Goal: Task Accomplishment & Management: Use online tool/utility

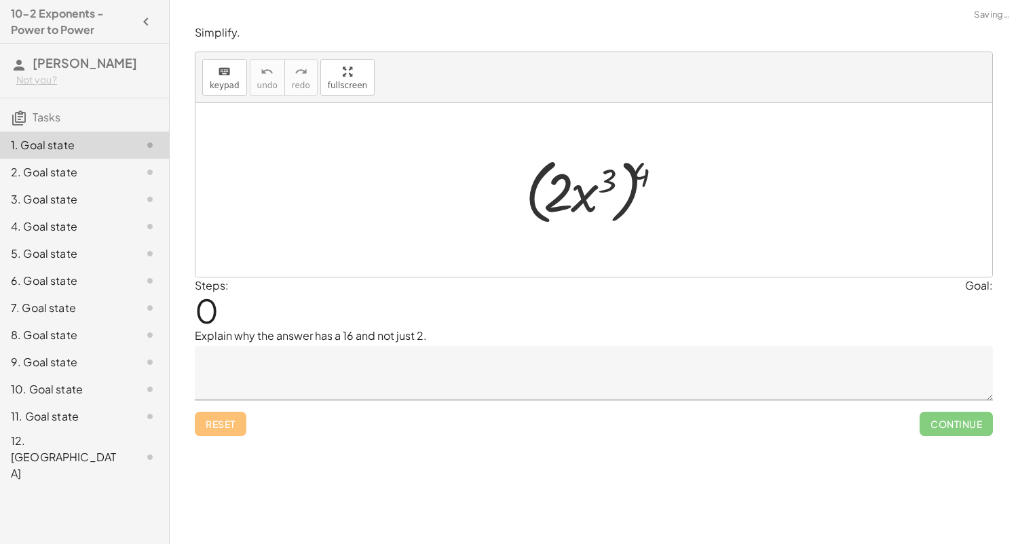
click at [556, 161] on div at bounding box center [598, 190] width 160 height 78
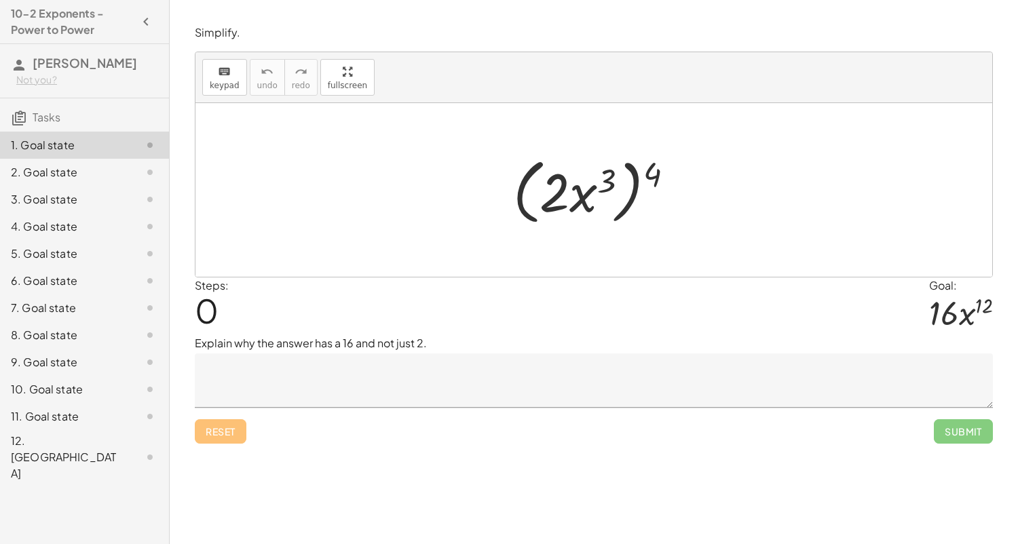
click at [341, 391] on textarea at bounding box center [594, 380] width 798 height 54
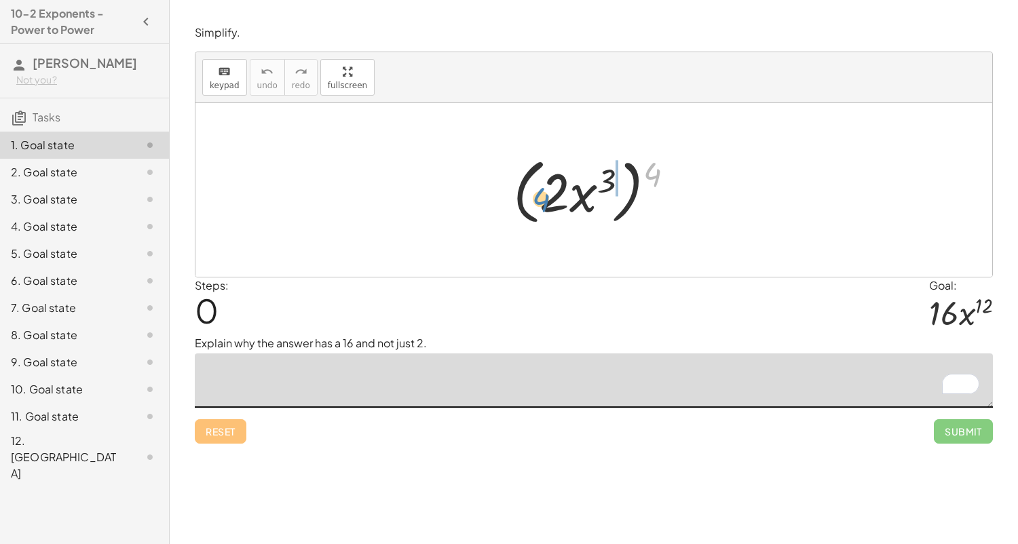
drag, startPoint x: 651, startPoint y: 170, endPoint x: 544, endPoint y: 195, distance: 110.1
click at [544, 195] on div at bounding box center [598, 190] width 185 height 78
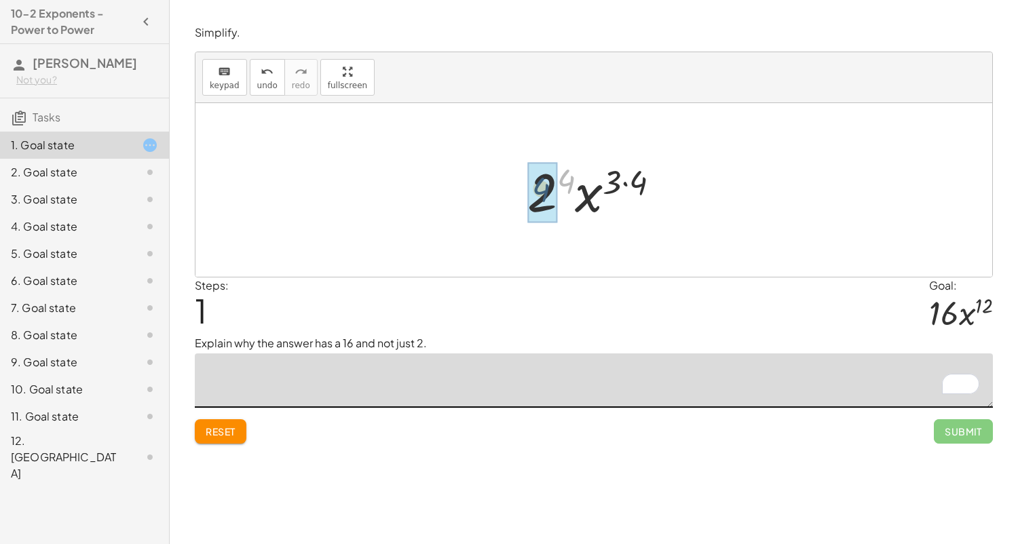
drag, startPoint x: 566, startPoint y: 181, endPoint x: 541, endPoint y: 189, distance: 26.4
drag, startPoint x: 636, startPoint y: 185, endPoint x: 611, endPoint y: 185, distance: 25.1
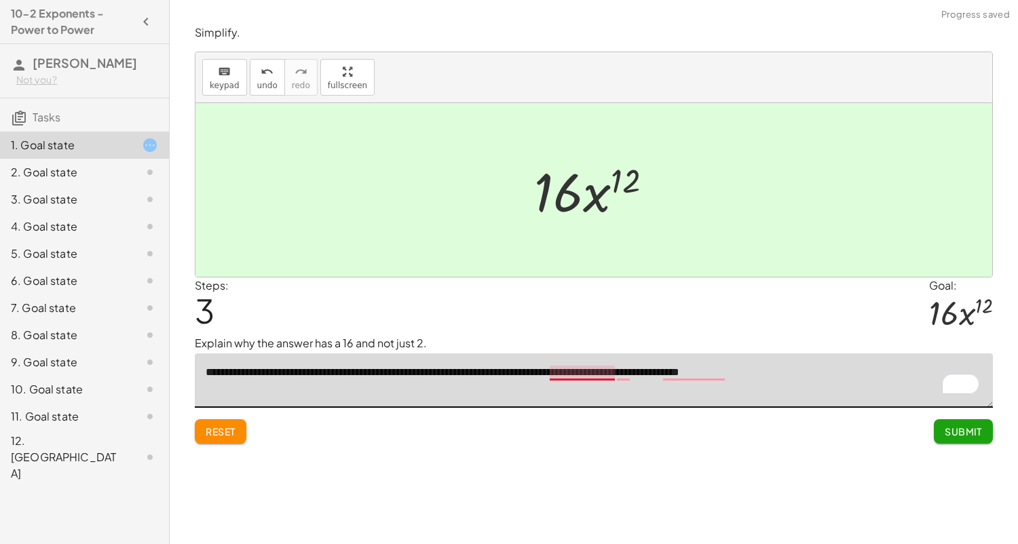
click at [587, 372] on textarea "**********" at bounding box center [594, 380] width 798 height 54
click at [627, 377] on textarea "**********" at bounding box center [594, 380] width 798 height 54
click at [626, 376] on textarea "**********" at bounding box center [594, 380] width 798 height 54
click at [680, 375] on textarea "**********" at bounding box center [594, 380] width 798 height 54
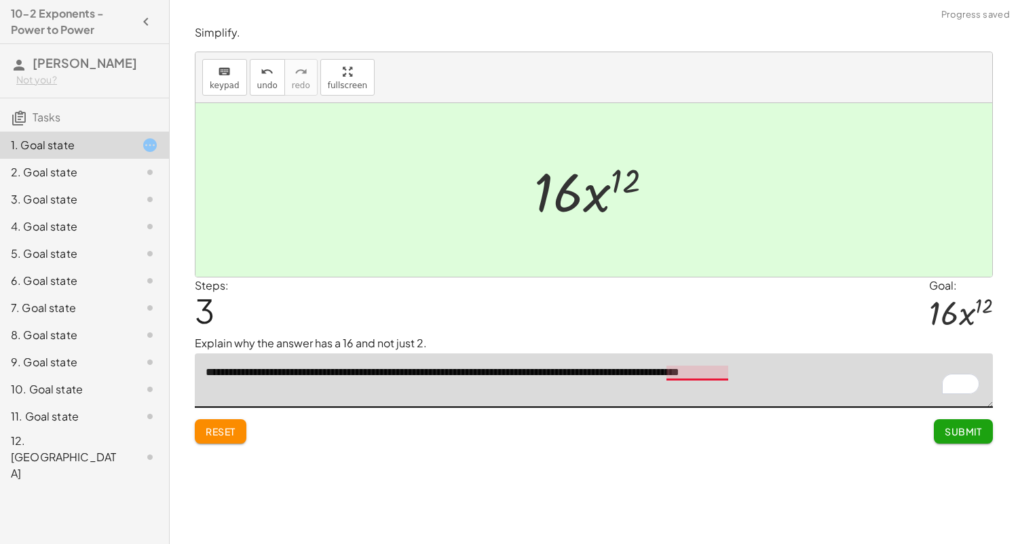
click at [689, 373] on textarea "**********" at bounding box center [594, 380] width 798 height 54
click at [697, 379] on textarea "**********" at bounding box center [594, 380] width 798 height 54
click at [689, 372] on textarea "**********" at bounding box center [594, 380] width 798 height 54
type textarea "**********"
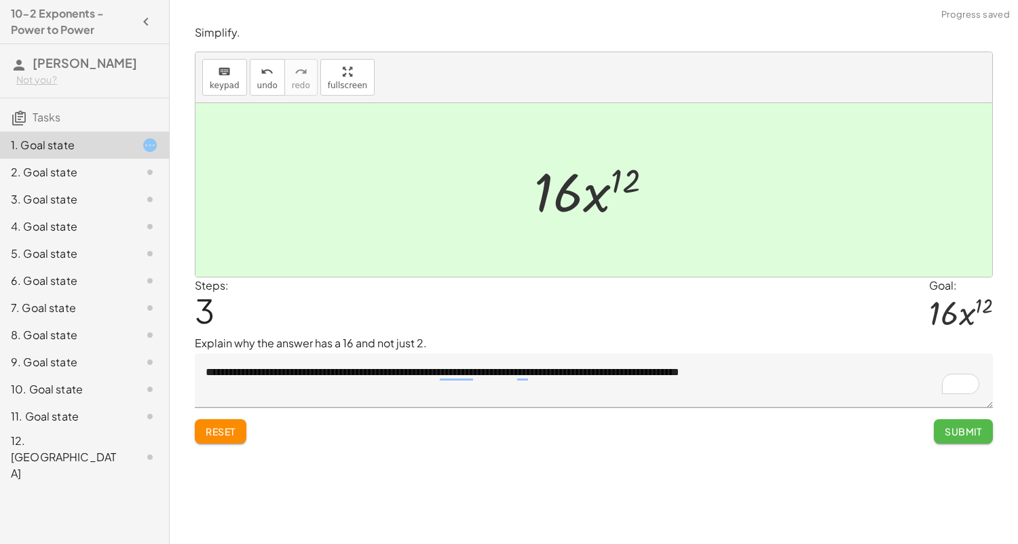
click at [953, 427] on span "Submit" at bounding box center [962, 431] width 37 height 12
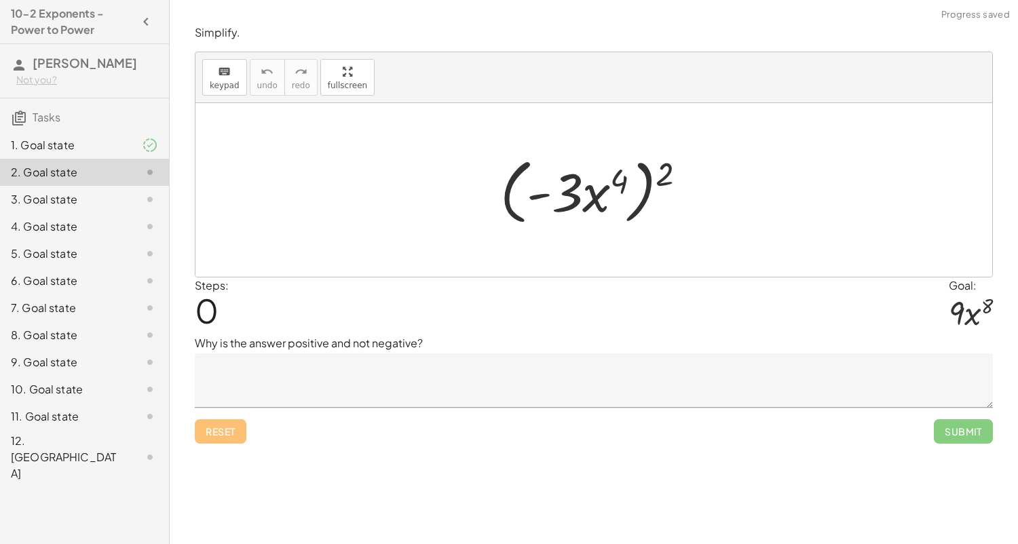
click at [486, 376] on textarea at bounding box center [594, 380] width 798 height 54
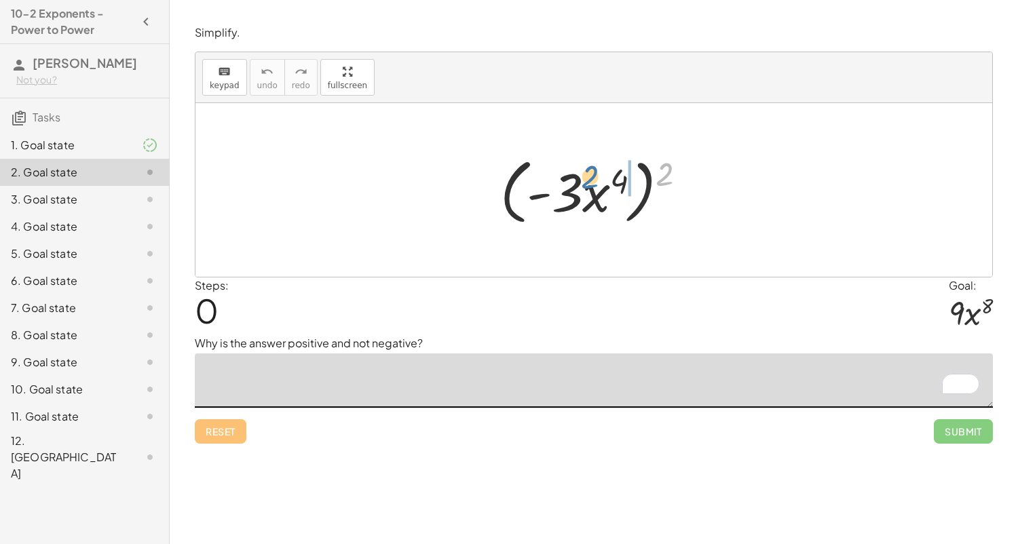
drag, startPoint x: 665, startPoint y: 185, endPoint x: 586, endPoint y: 187, distance: 78.7
click at [586, 187] on div at bounding box center [598, 190] width 210 height 78
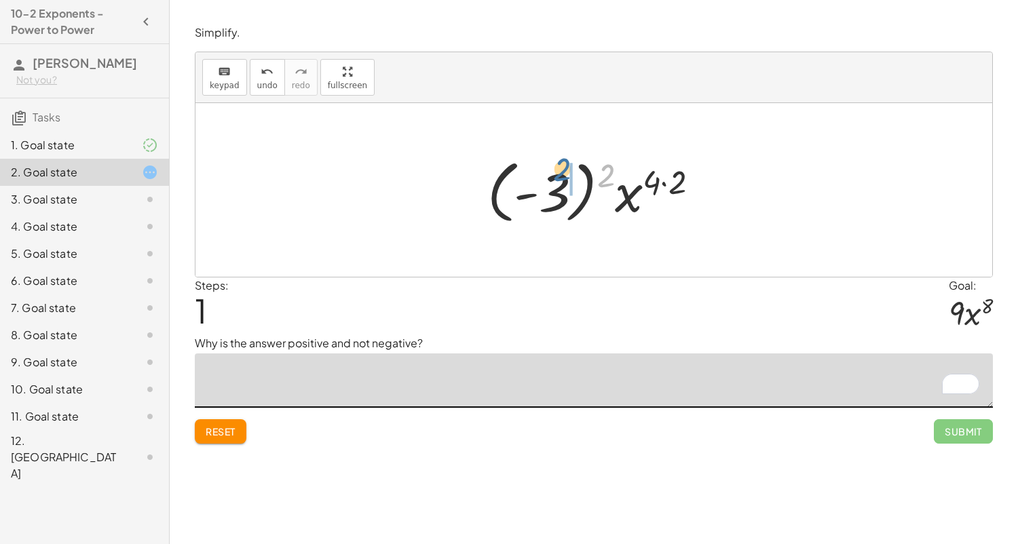
drag, startPoint x: 605, startPoint y: 181, endPoint x: 560, endPoint y: 176, distance: 45.1
click at [560, 176] on div at bounding box center [598, 190] width 236 height 75
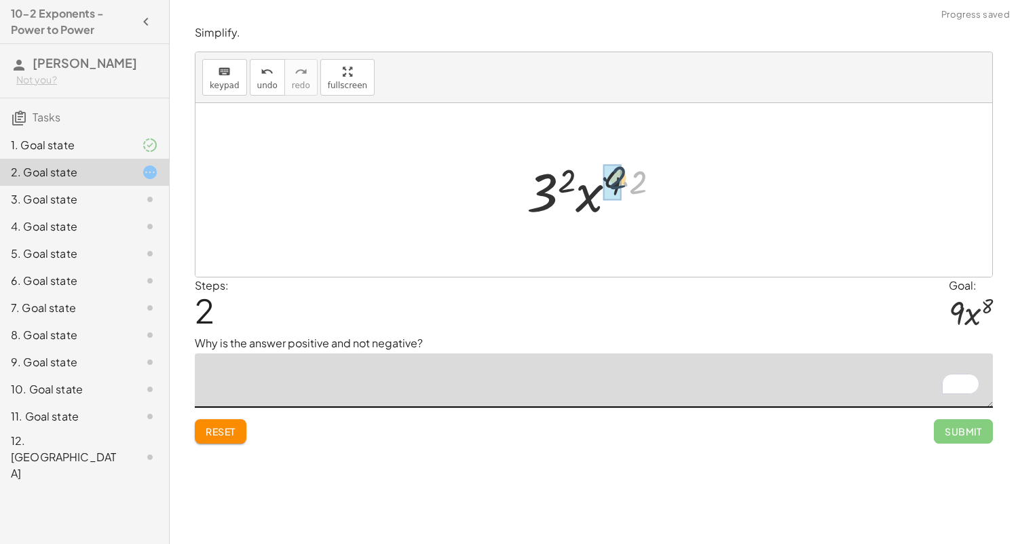
drag, startPoint x: 634, startPoint y: 180, endPoint x: 612, endPoint y: 176, distance: 22.8
click at [367, 377] on textarea "To enrich screen reader interactions, please activate Accessibility in Grammarl…" at bounding box center [594, 380] width 798 height 54
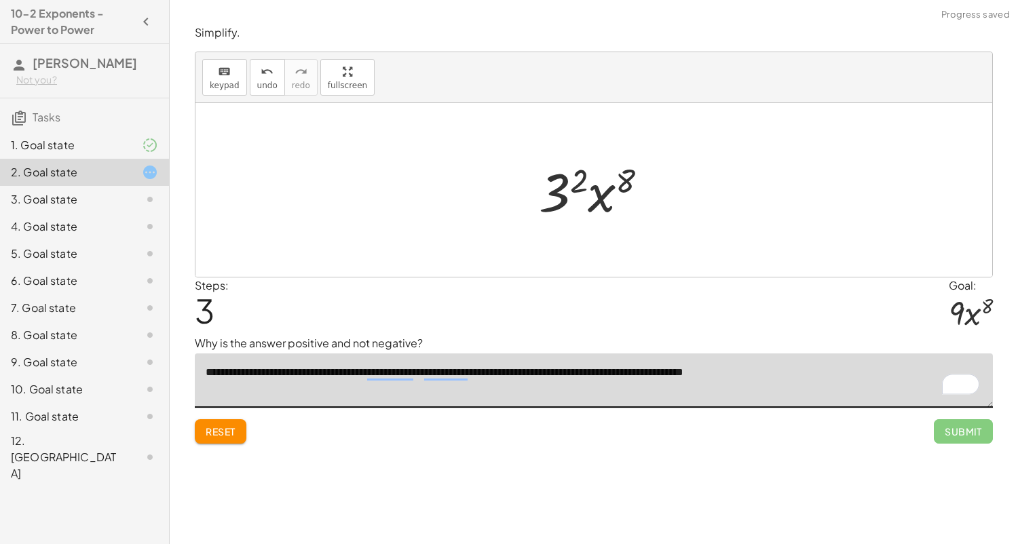
type textarea "**********"
drag, startPoint x: 583, startPoint y: 180, endPoint x: 556, endPoint y: 191, distance: 29.2
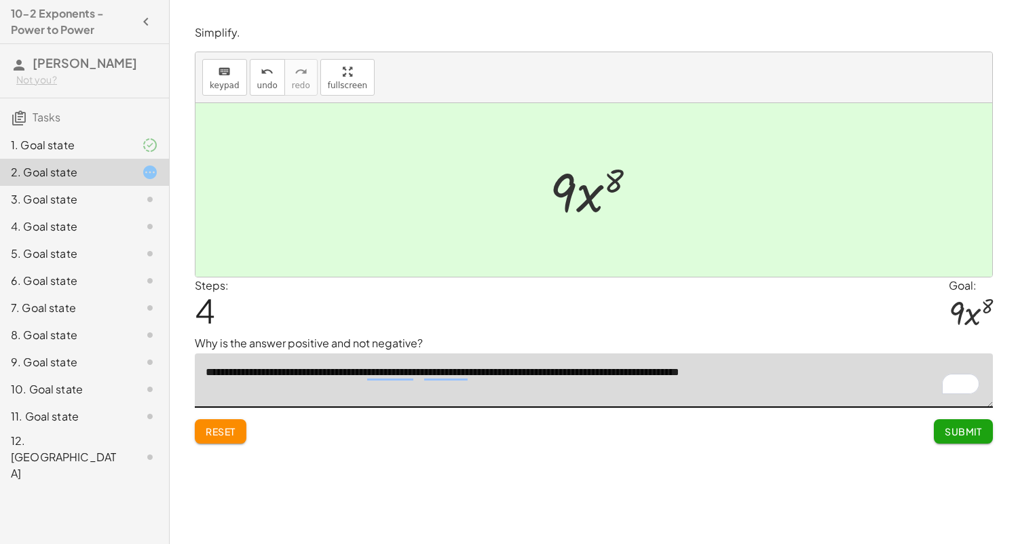
click at [709, 393] on textarea "**********" at bounding box center [594, 380] width 798 height 54
click at [945, 432] on span "Submit" at bounding box center [962, 431] width 37 height 12
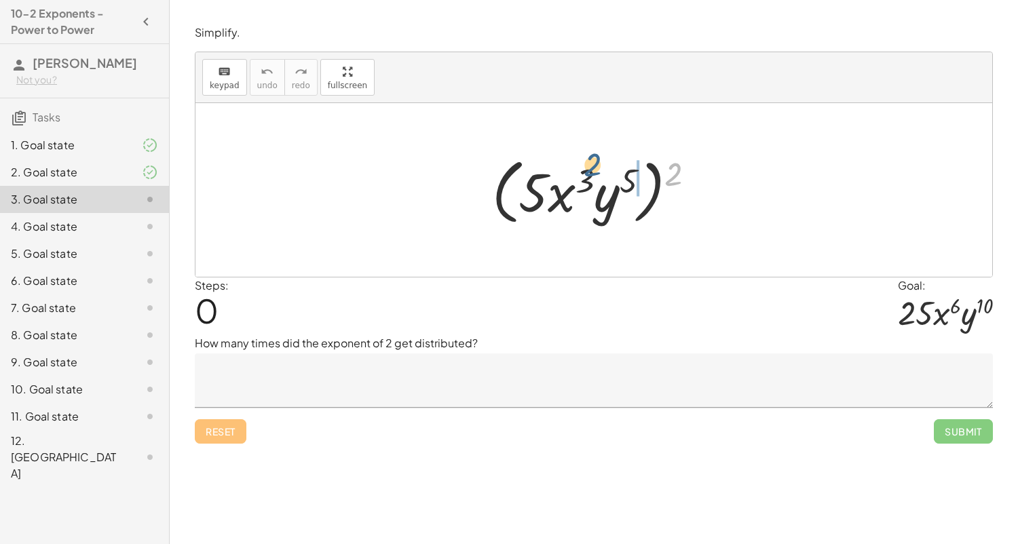
drag, startPoint x: 678, startPoint y: 159, endPoint x: 581, endPoint y: 146, distance: 97.2
click at [581, 146] on div "2 ( · 5 · x 3 · y 5 ) 2" at bounding box center [593, 190] width 797 height 174
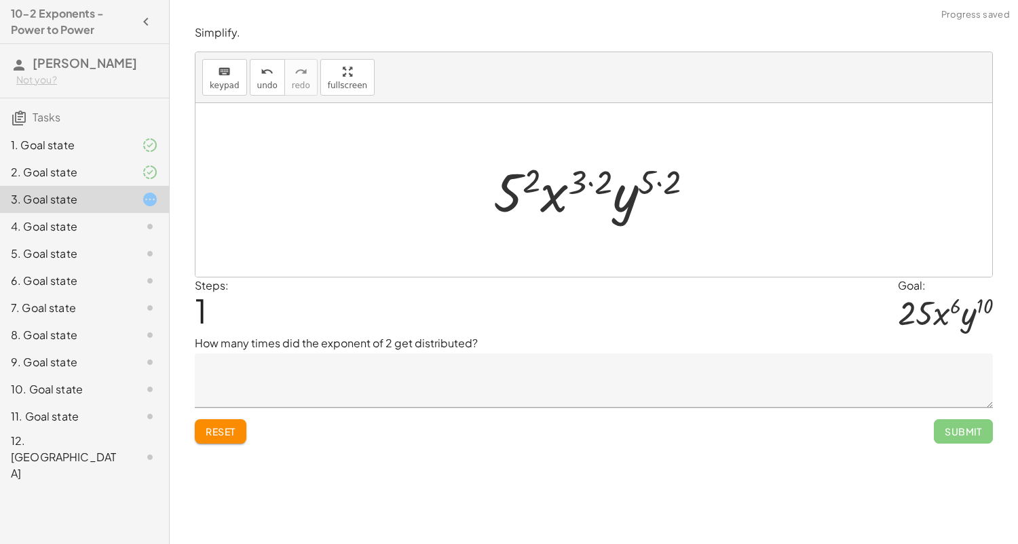
click at [390, 392] on textarea at bounding box center [594, 380] width 798 height 54
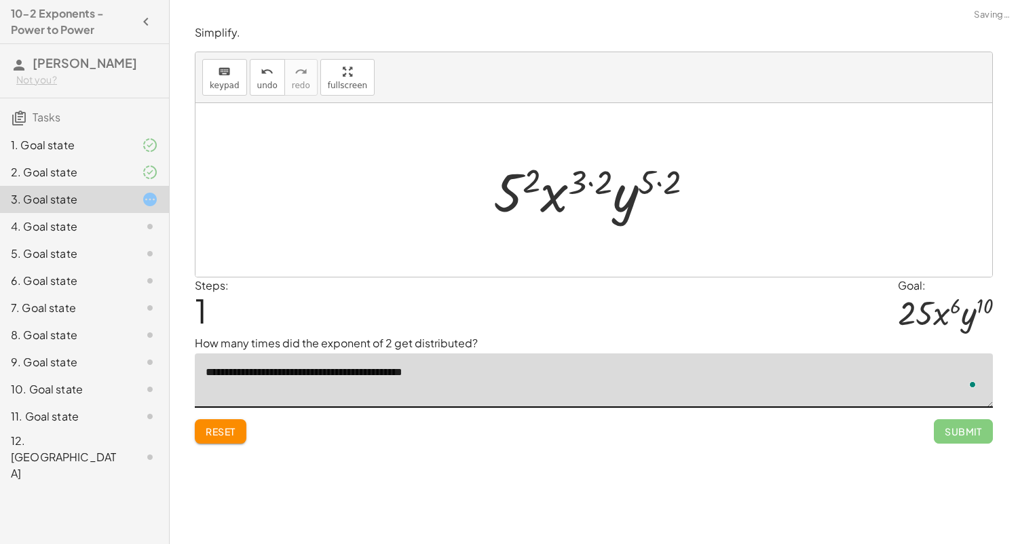
type textarea "**********"
drag, startPoint x: 598, startPoint y: 178, endPoint x: 577, endPoint y: 182, distance: 21.4
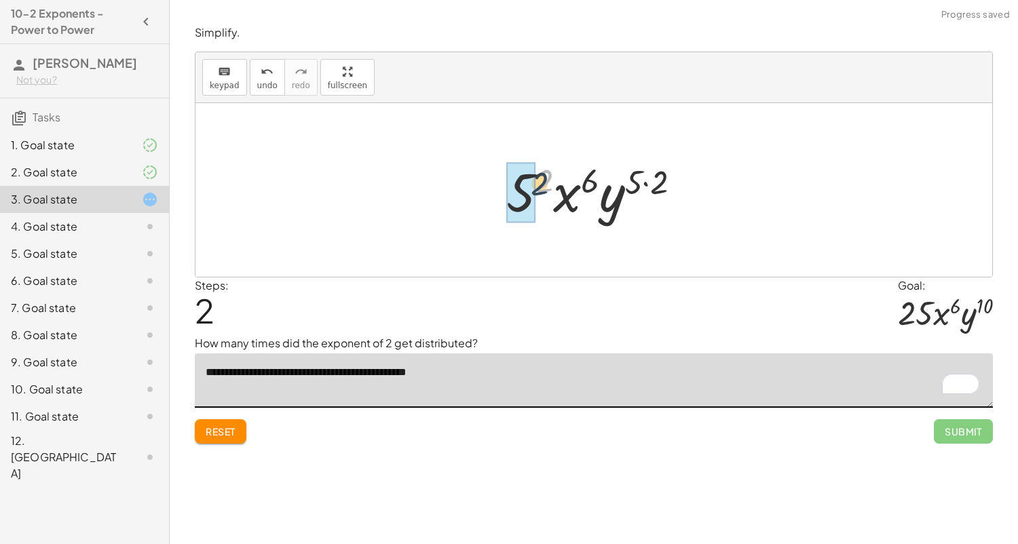
drag, startPoint x: 549, startPoint y: 178, endPoint x: 526, endPoint y: 191, distance: 25.5
drag, startPoint x: 662, startPoint y: 190, endPoint x: 638, endPoint y: 185, distance: 23.6
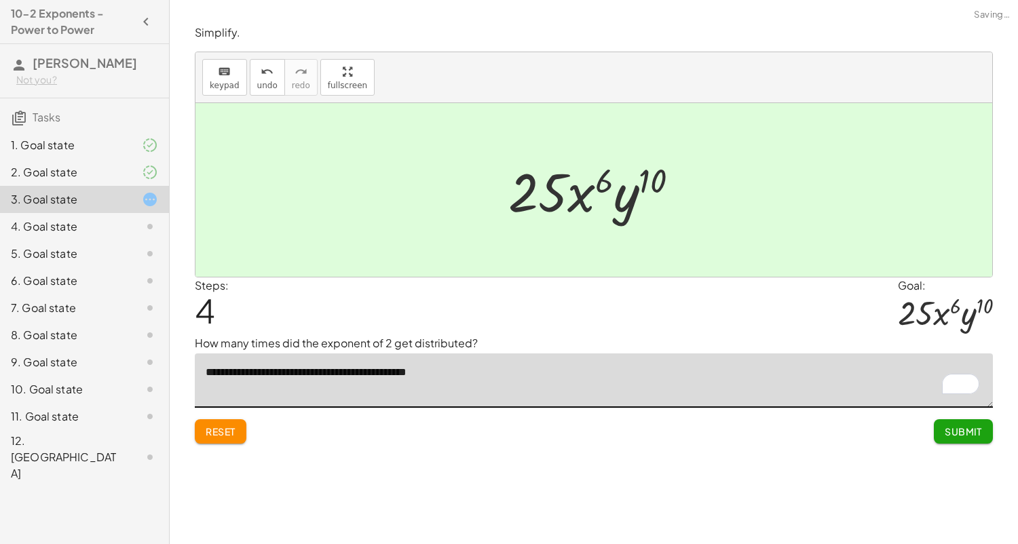
click at [953, 429] on span "Submit" at bounding box center [962, 431] width 37 height 12
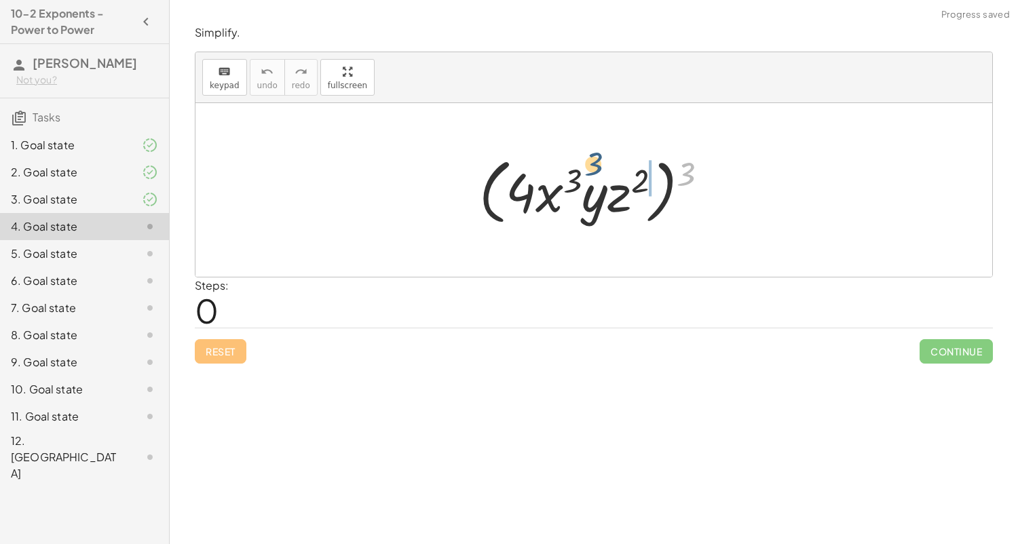
drag, startPoint x: 691, startPoint y: 181, endPoint x: 594, endPoint y: 171, distance: 97.6
click at [594, 171] on div at bounding box center [598, 190] width 253 height 78
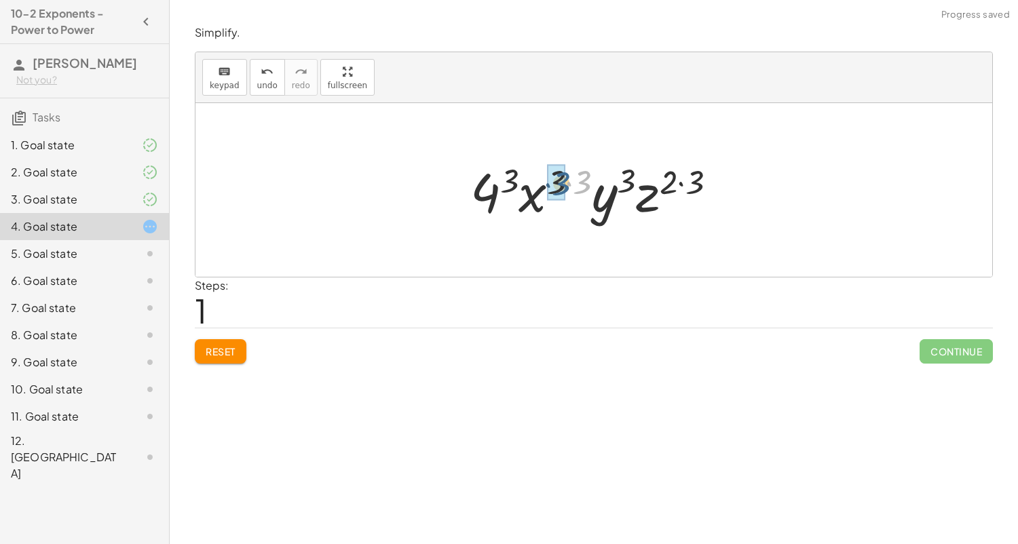
drag, startPoint x: 579, startPoint y: 178, endPoint x: 555, endPoint y: 181, distance: 24.6
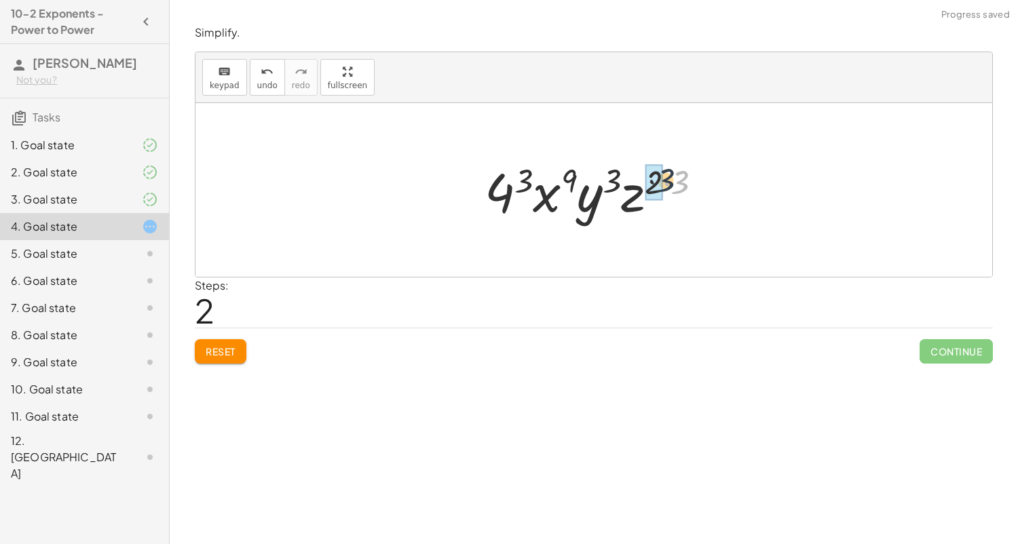
drag, startPoint x: 674, startPoint y: 185, endPoint x: 649, endPoint y: 181, distance: 26.0
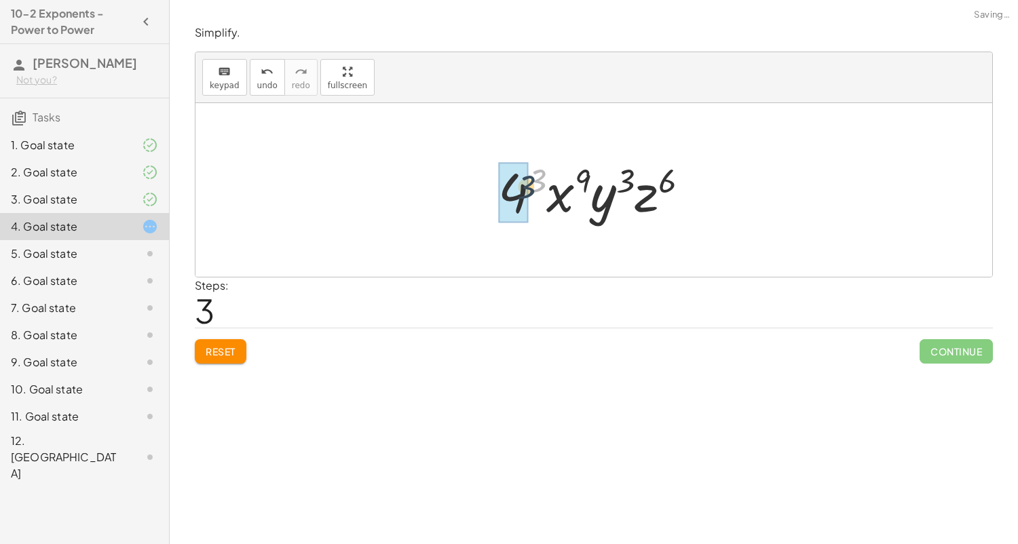
drag, startPoint x: 543, startPoint y: 177, endPoint x: 517, endPoint y: 193, distance: 31.1
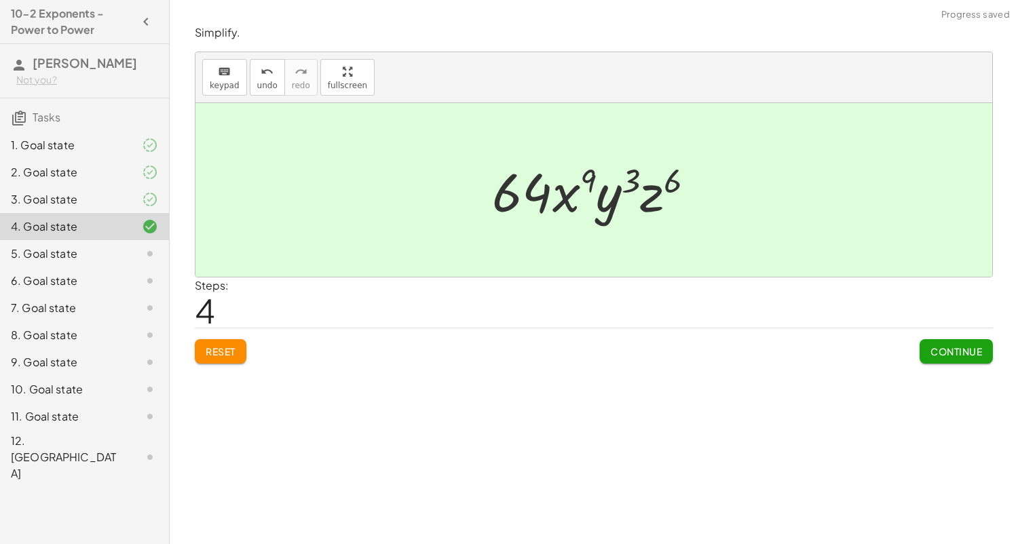
click at [0, 0] on div "Simplify. keyboard keypad undo undo redo redo fullscreen ( · 4 · x 3 · y · z 2 …" at bounding box center [0, 0] width 0 height 0
click at [980, 349] on span "Continue" at bounding box center [956, 351] width 52 height 12
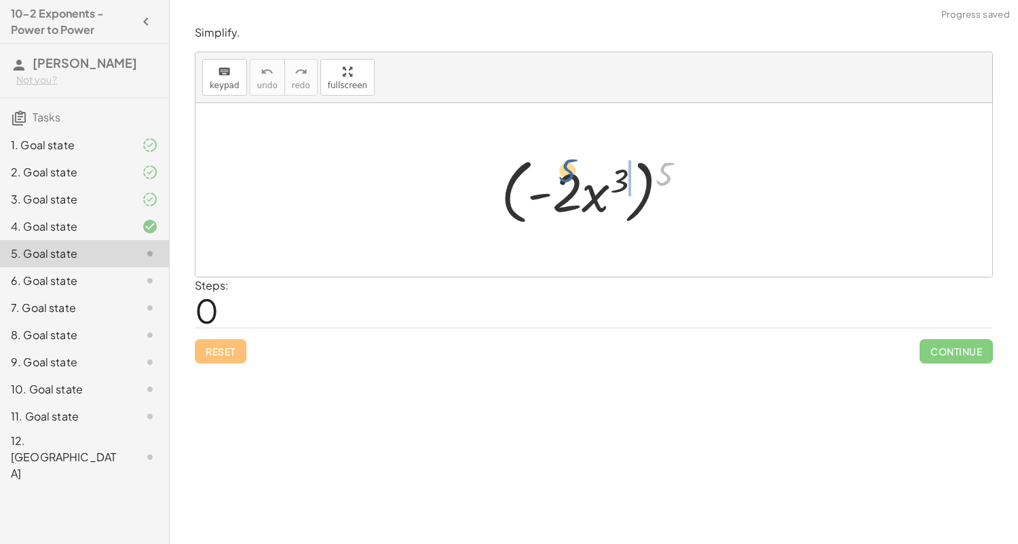
drag, startPoint x: 667, startPoint y: 171, endPoint x: 569, endPoint y: 168, distance: 98.4
click at [569, 168] on div at bounding box center [599, 190] width 210 height 78
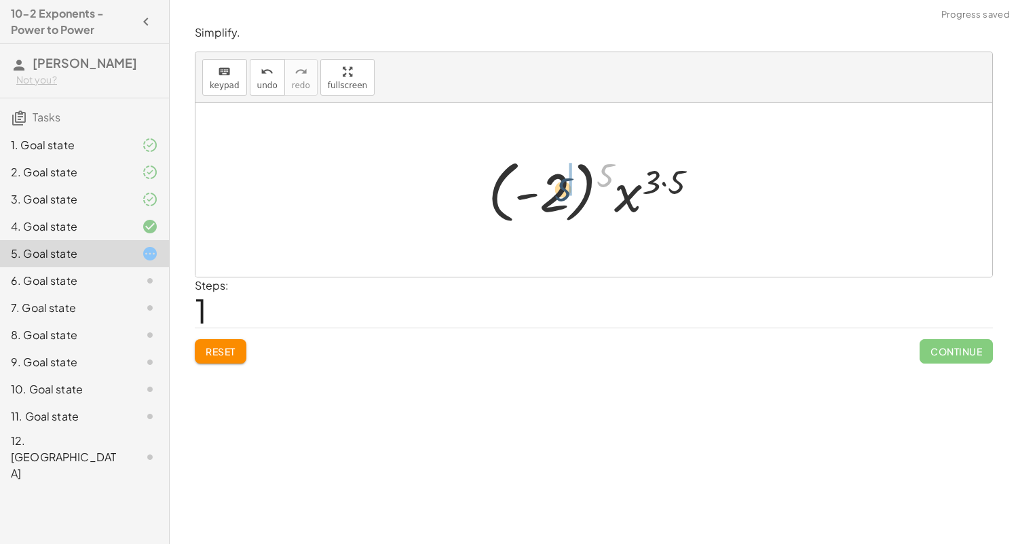
drag, startPoint x: 610, startPoint y: 172, endPoint x: 565, endPoint y: 187, distance: 47.2
click at [565, 187] on div at bounding box center [598, 190] width 235 height 75
drag, startPoint x: 648, startPoint y: 180, endPoint x: 626, endPoint y: 178, distance: 21.8
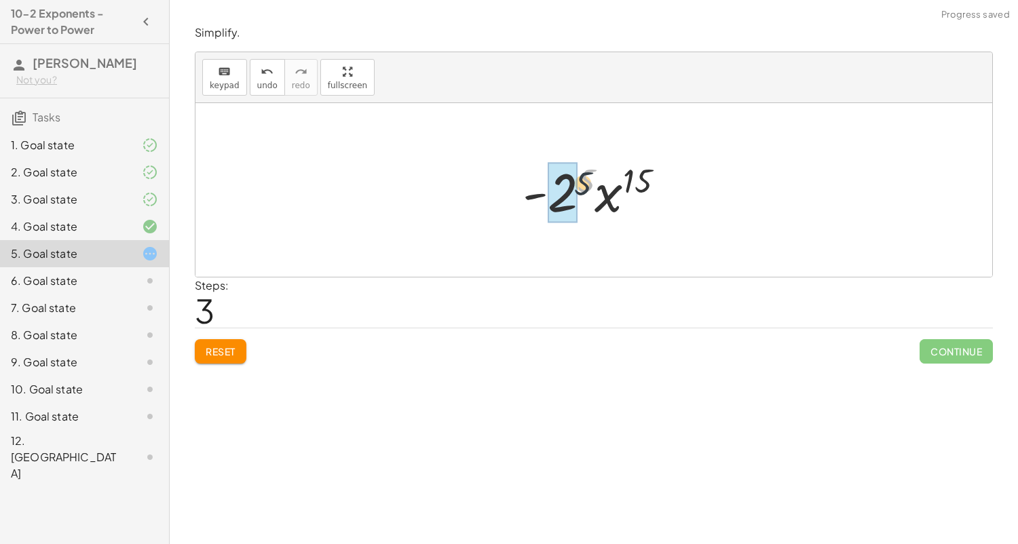
drag, startPoint x: 581, startPoint y: 176, endPoint x: 575, endPoint y: 181, distance: 8.2
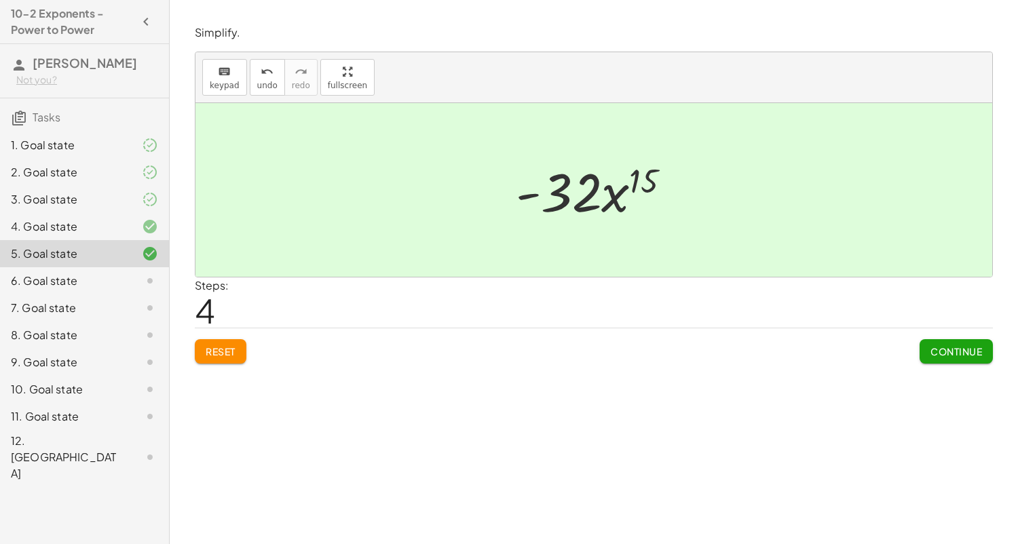
click at [921, 354] on button "Continue" at bounding box center [955, 351] width 73 height 24
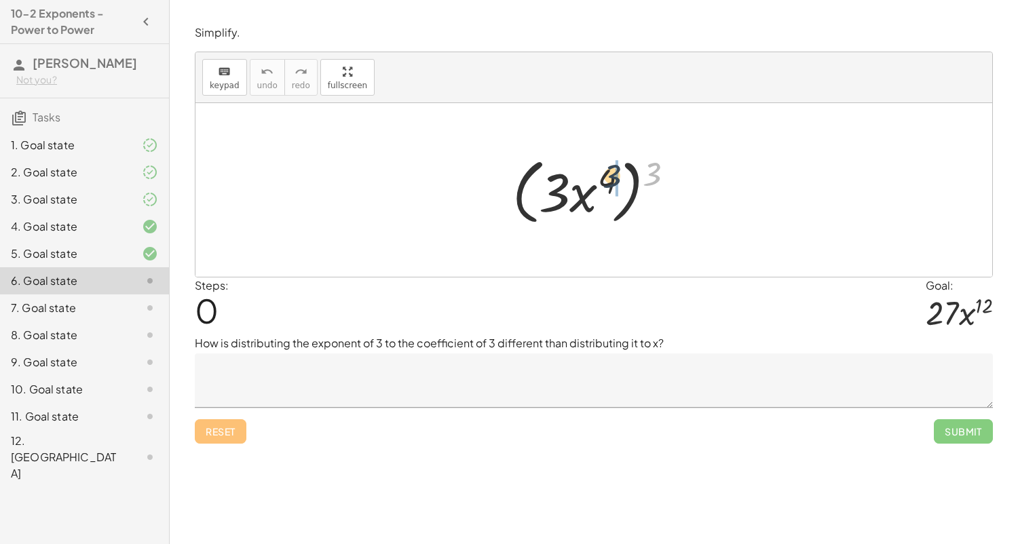
drag, startPoint x: 659, startPoint y: 165, endPoint x: 605, endPoint y: 166, distance: 53.6
click at [605, 166] on div at bounding box center [598, 190] width 187 height 78
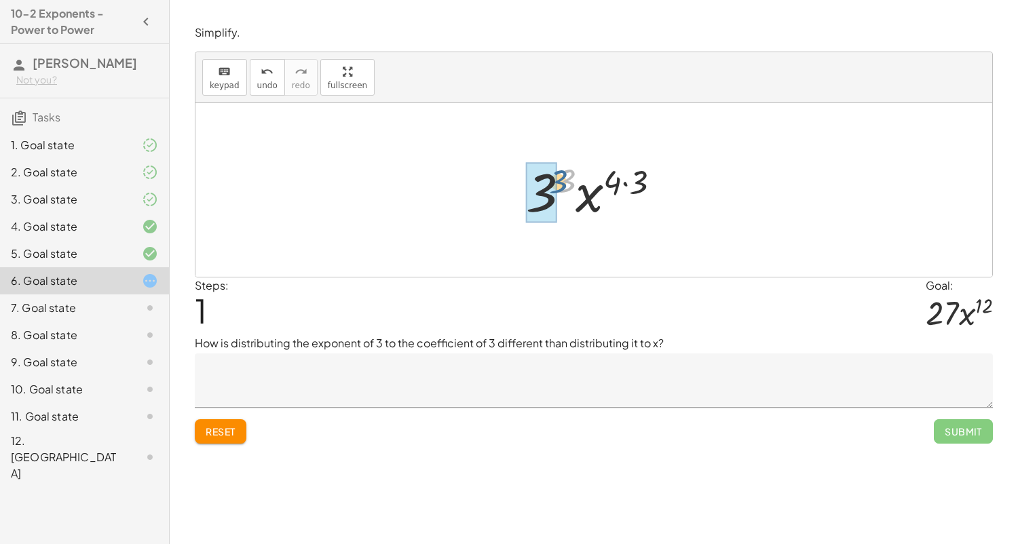
drag, startPoint x: 567, startPoint y: 188, endPoint x: 547, endPoint y: 191, distance: 20.6
drag, startPoint x: 645, startPoint y: 182, endPoint x: 625, endPoint y: 182, distance: 19.7
click at [625, 182] on div at bounding box center [598, 190] width 164 height 70
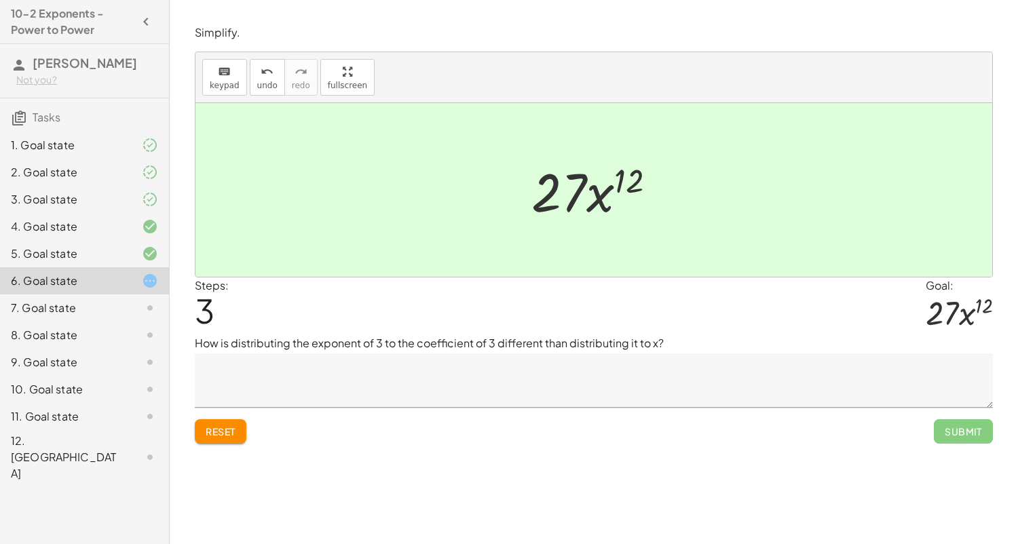
click at [221, 440] on button "Reset" at bounding box center [221, 431] width 52 height 24
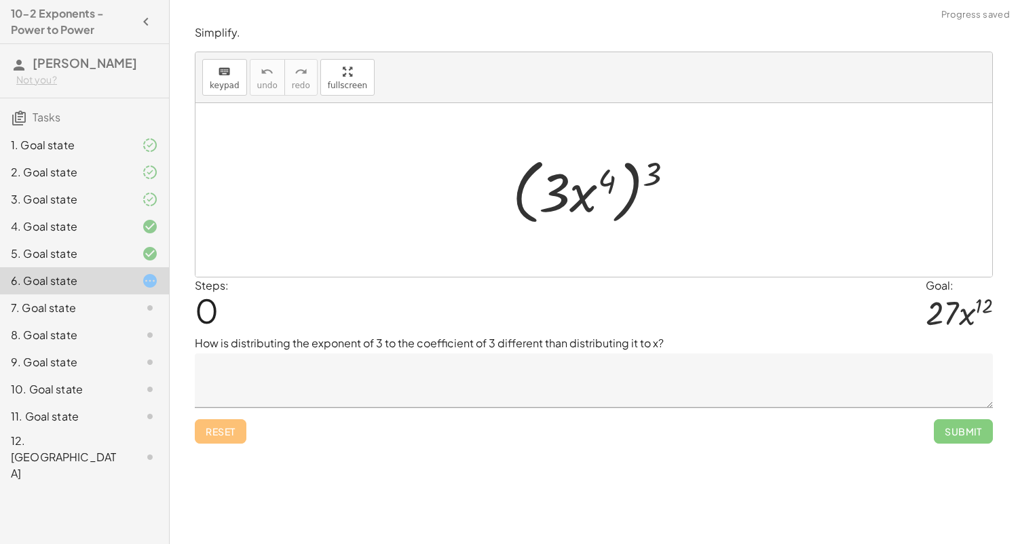
click at [462, 400] on textarea at bounding box center [594, 380] width 798 height 54
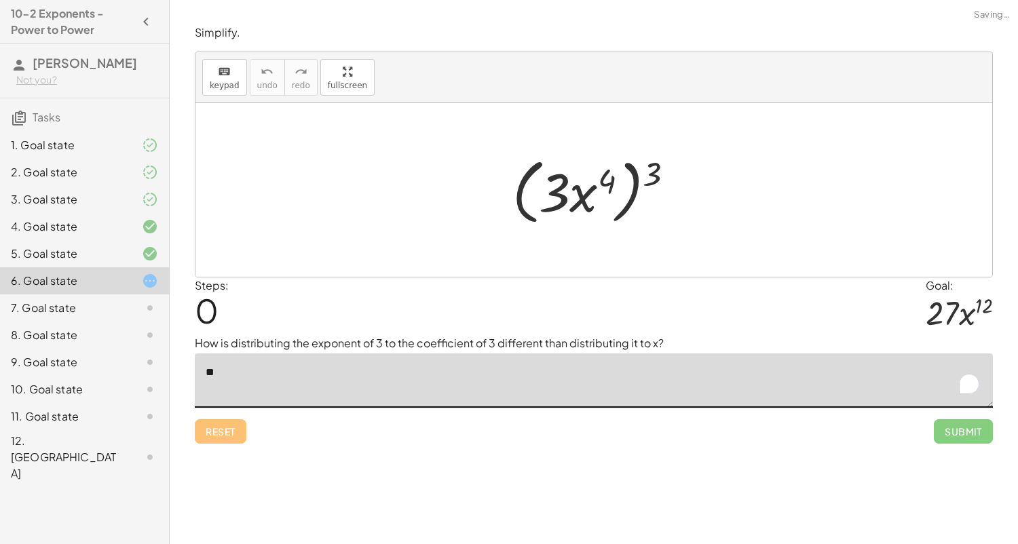
type textarea "*"
type textarea "**********"
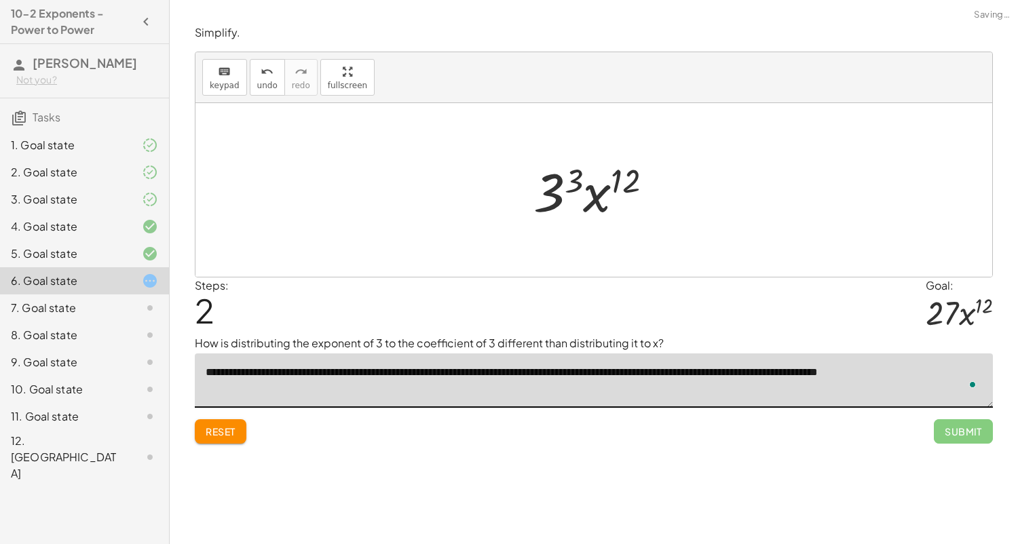
type textarea "**********"
click at [581, 189] on div at bounding box center [598, 190] width 144 height 70
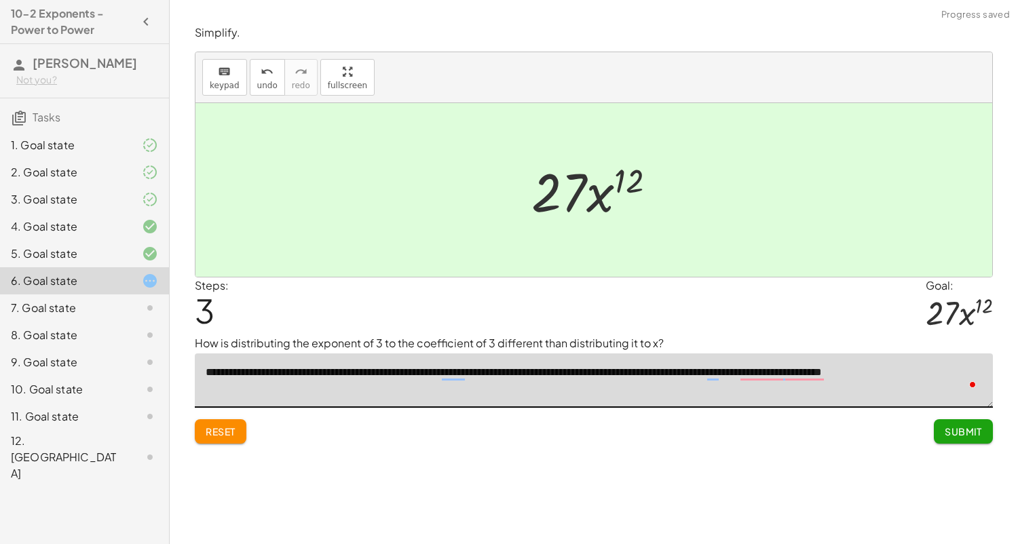
click at [974, 440] on button "Submit" at bounding box center [963, 431] width 59 height 24
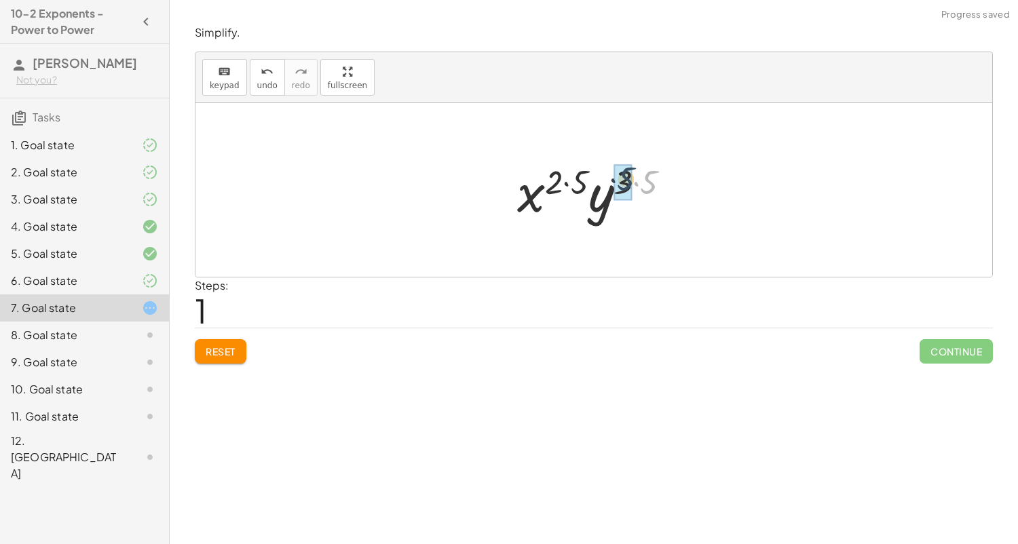
drag, startPoint x: 657, startPoint y: 191, endPoint x: 634, endPoint y: 189, distance: 23.9
click at [634, 189] on div at bounding box center [599, 190] width 178 height 70
drag, startPoint x: 585, startPoint y: 181, endPoint x: 566, endPoint y: 183, distance: 19.0
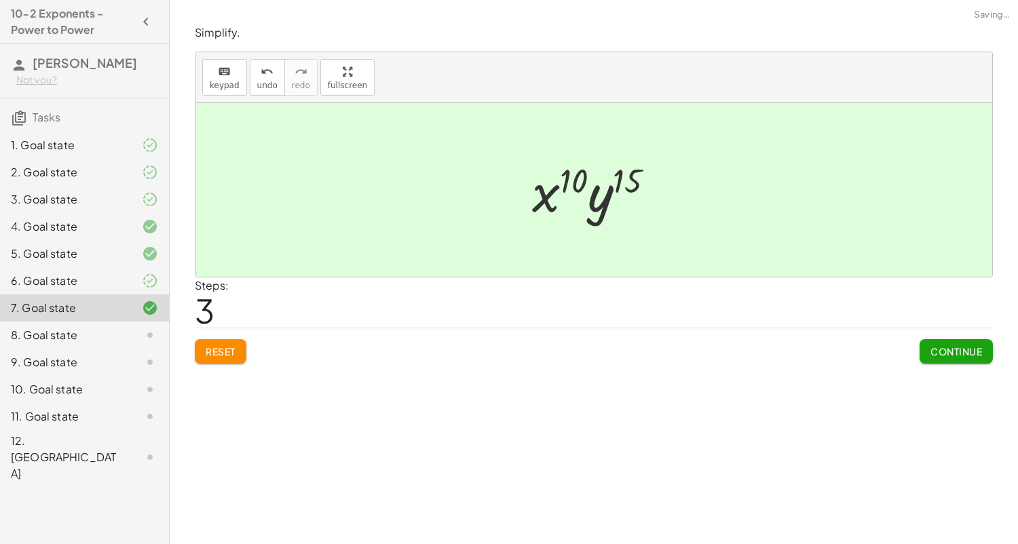
click at [942, 358] on button "Continue" at bounding box center [955, 351] width 73 height 24
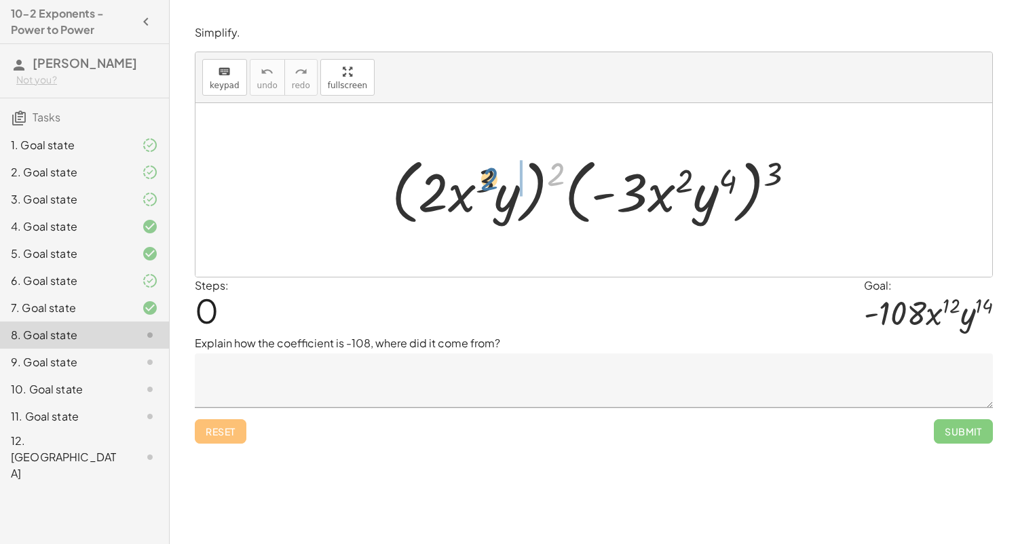
drag, startPoint x: 549, startPoint y: 173, endPoint x: 472, endPoint y: 179, distance: 76.9
click at [472, 179] on div at bounding box center [599, 190] width 428 height 78
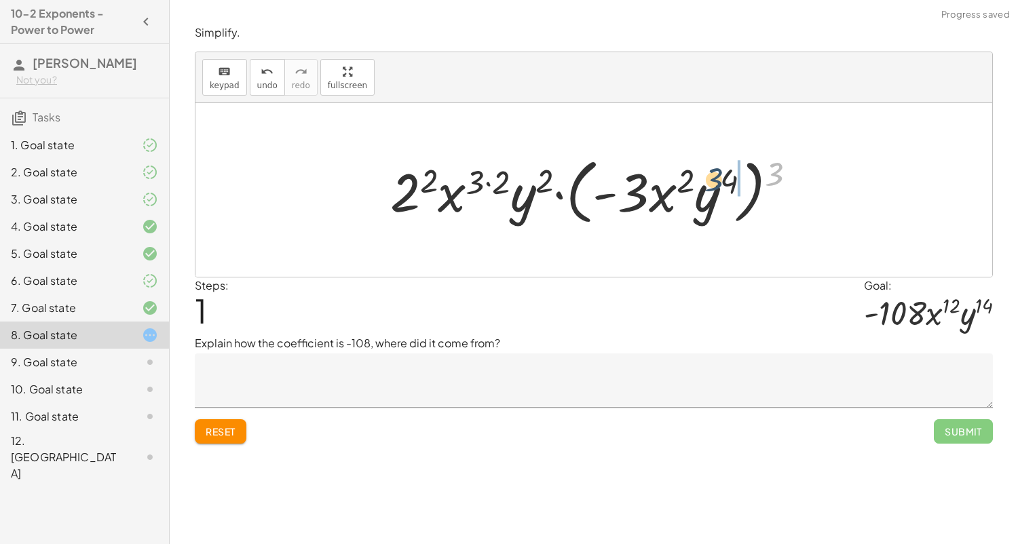
drag, startPoint x: 779, startPoint y: 170, endPoint x: 718, endPoint y: 176, distance: 61.4
click at [718, 176] on div at bounding box center [598, 190] width 431 height 78
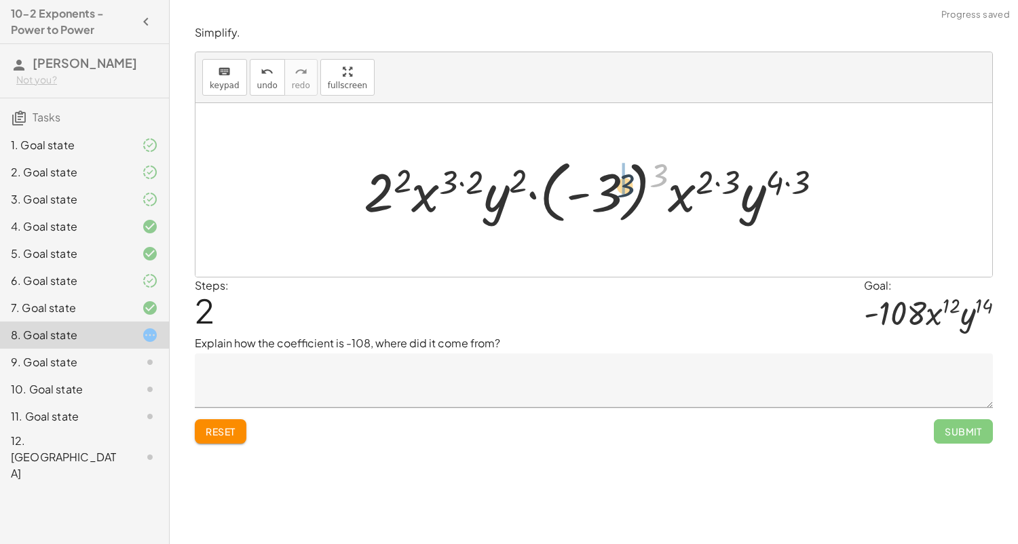
drag, startPoint x: 659, startPoint y: 176, endPoint x: 612, endPoint y: 193, distance: 50.7
click at [612, 193] on div at bounding box center [598, 190] width 483 height 75
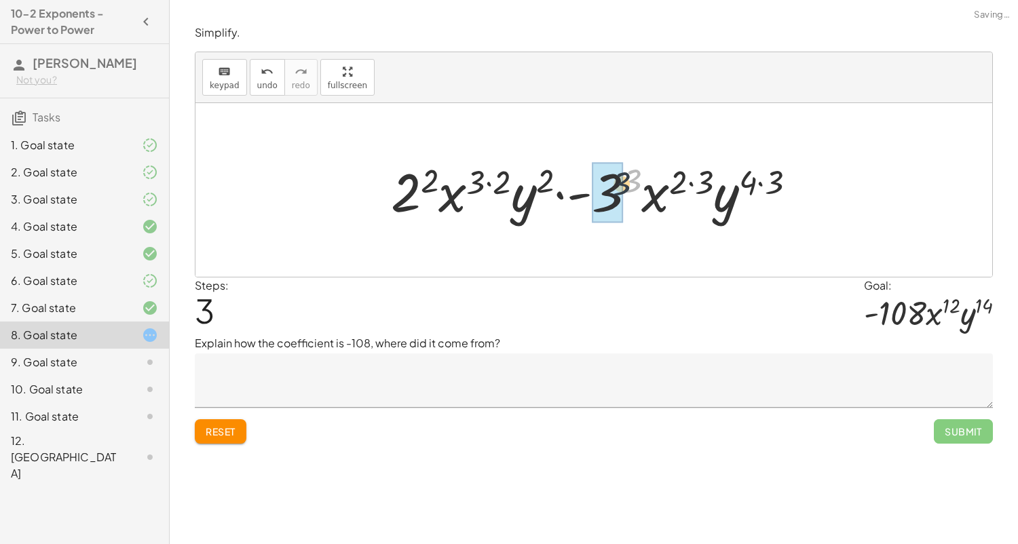
drag, startPoint x: 632, startPoint y: 185, endPoint x: 605, endPoint y: 195, distance: 29.0
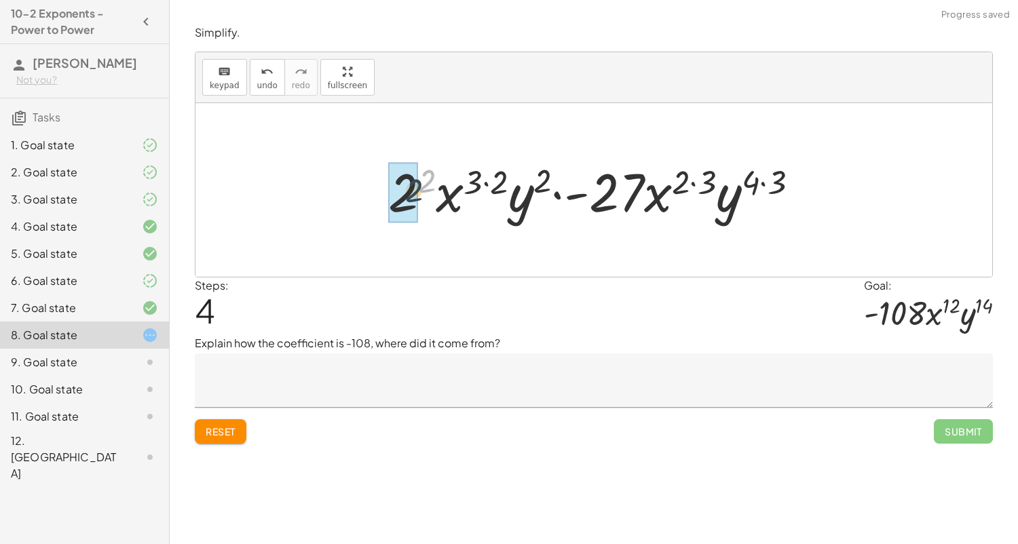
drag, startPoint x: 429, startPoint y: 183, endPoint x: 585, endPoint y: 1, distance: 239.7
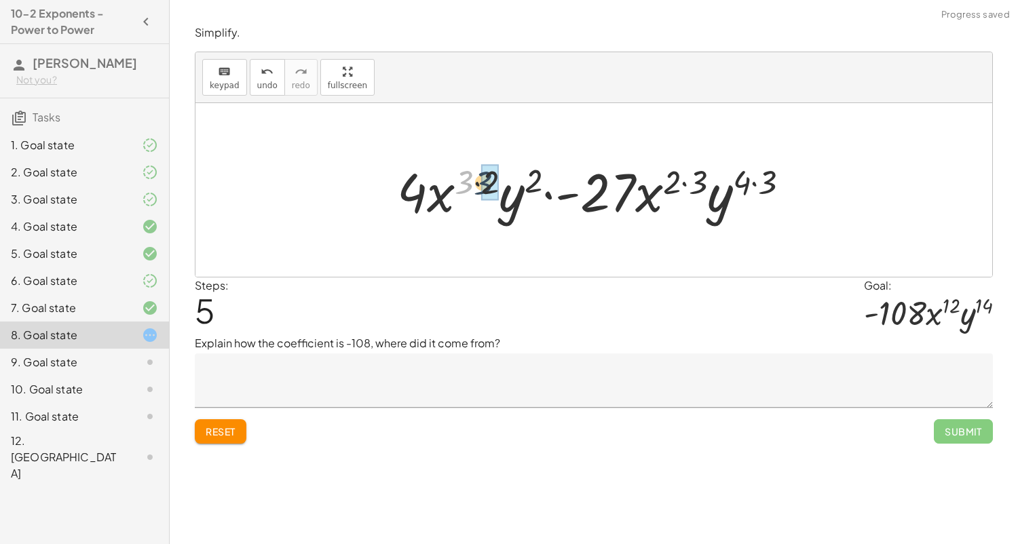
drag, startPoint x: 466, startPoint y: 190, endPoint x: 488, endPoint y: 191, distance: 21.8
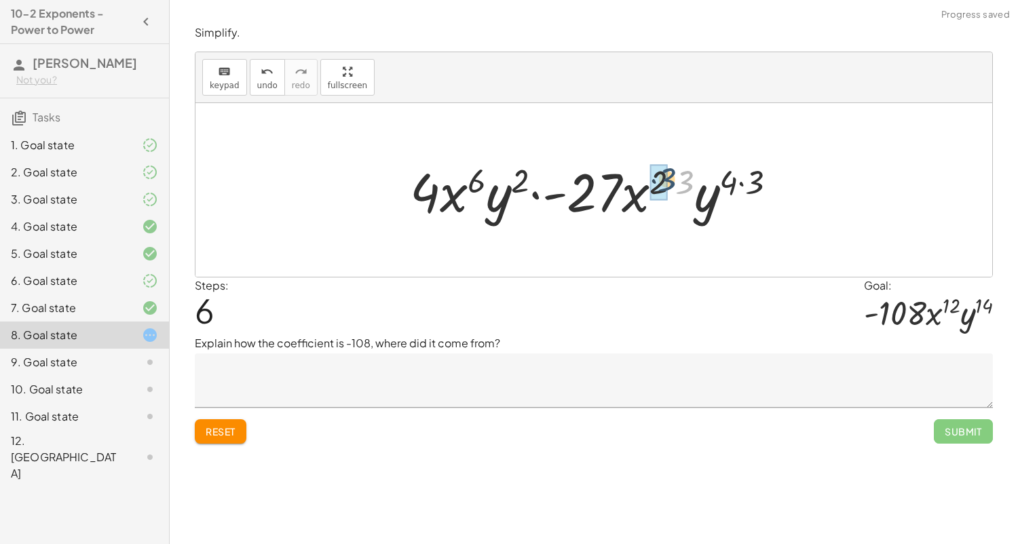
drag, startPoint x: 681, startPoint y: 187, endPoint x: 663, endPoint y: 185, distance: 18.4
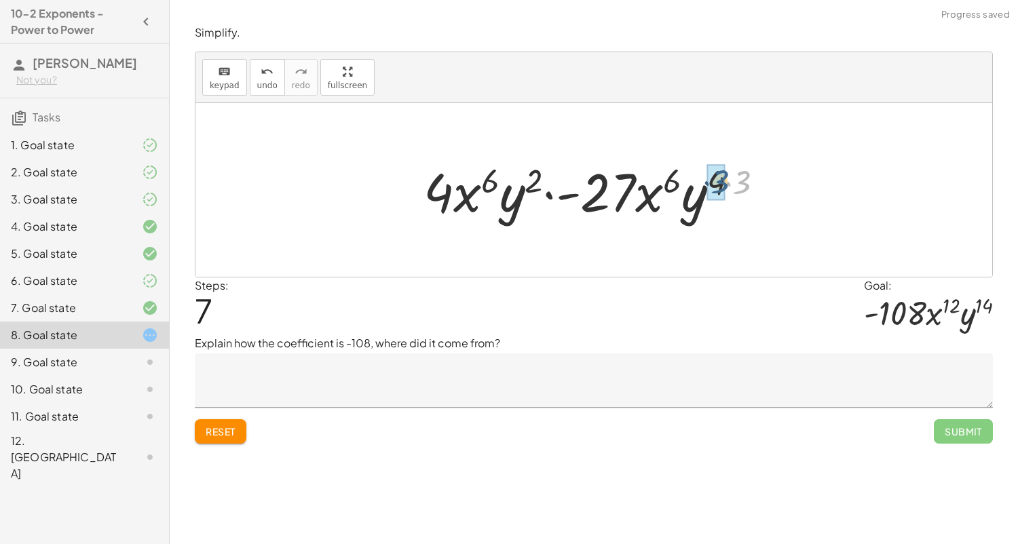
drag, startPoint x: 742, startPoint y: 185, endPoint x: 720, endPoint y: 185, distance: 22.4
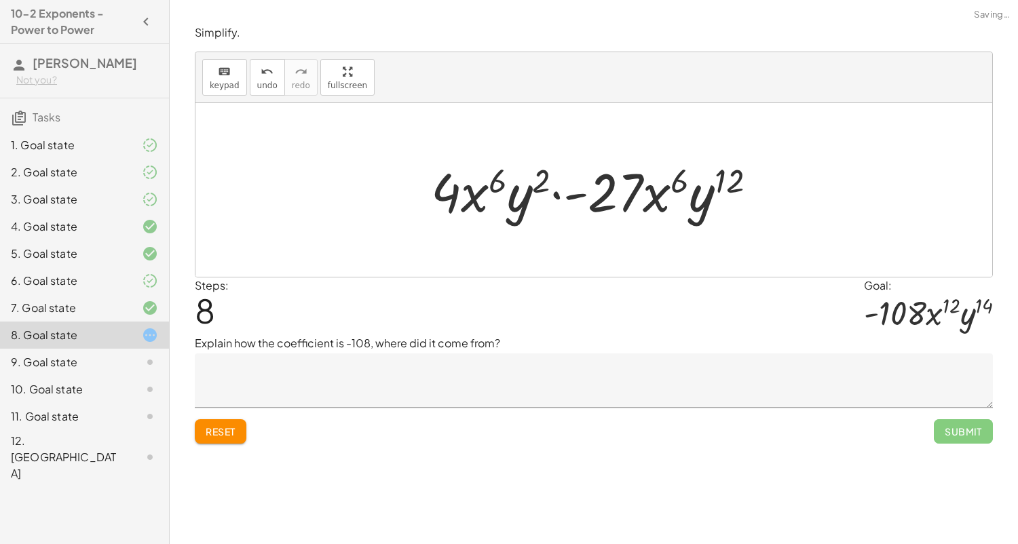
click at [712, 208] on div at bounding box center [599, 190] width 350 height 70
drag, startPoint x: 706, startPoint y: 207, endPoint x: 520, endPoint y: 200, distance: 186.7
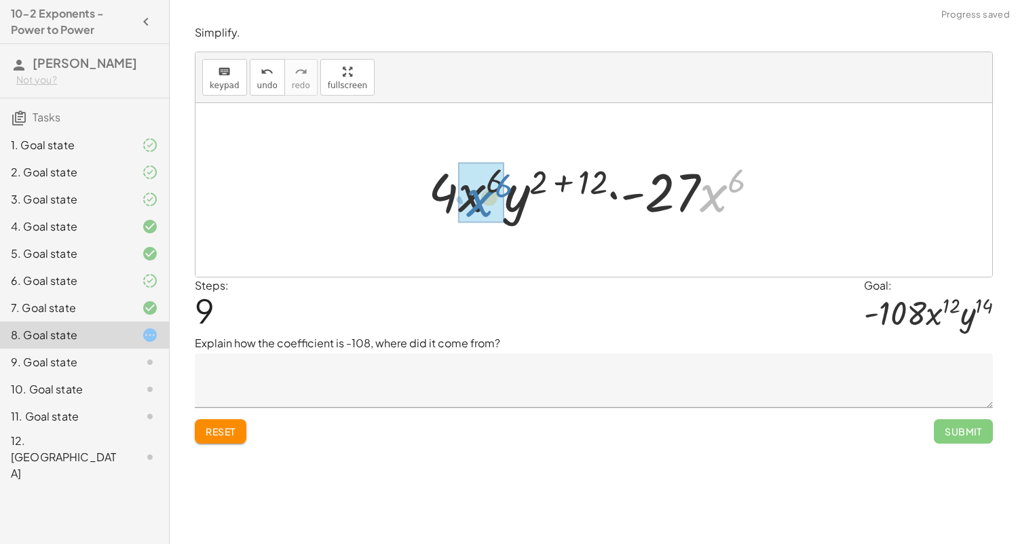
drag, startPoint x: 704, startPoint y: 208, endPoint x: 467, endPoint y: 213, distance: 236.8
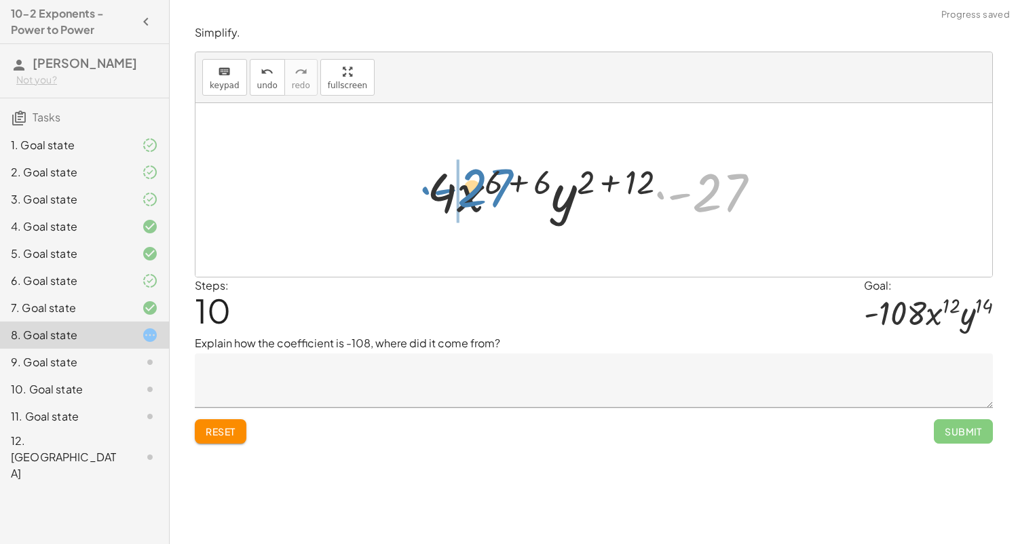
drag, startPoint x: 705, startPoint y: 206, endPoint x: 467, endPoint y: 203, distance: 237.5
click at [467, 203] on div at bounding box center [599, 190] width 358 height 70
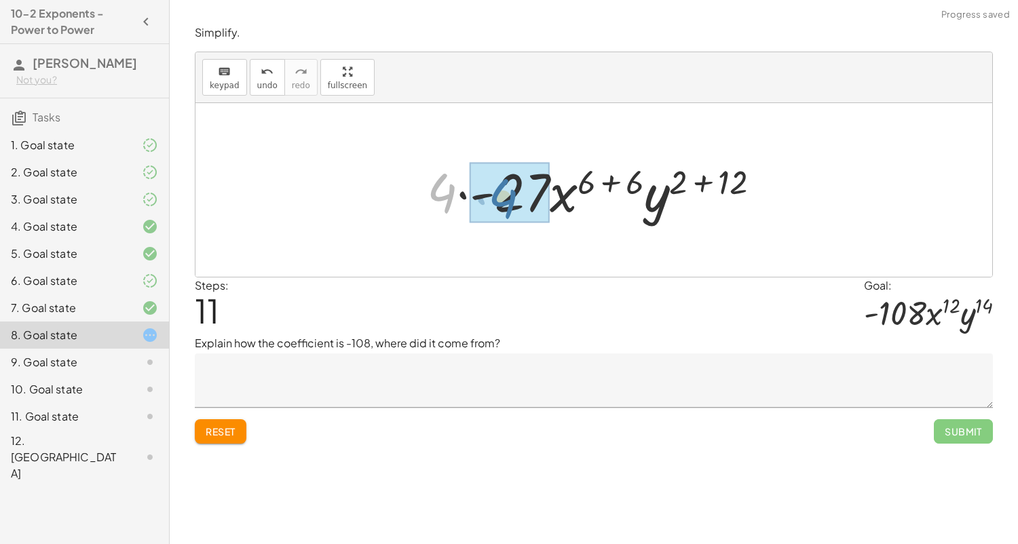
drag, startPoint x: 428, startPoint y: 205, endPoint x: 493, endPoint y: 211, distance: 64.7
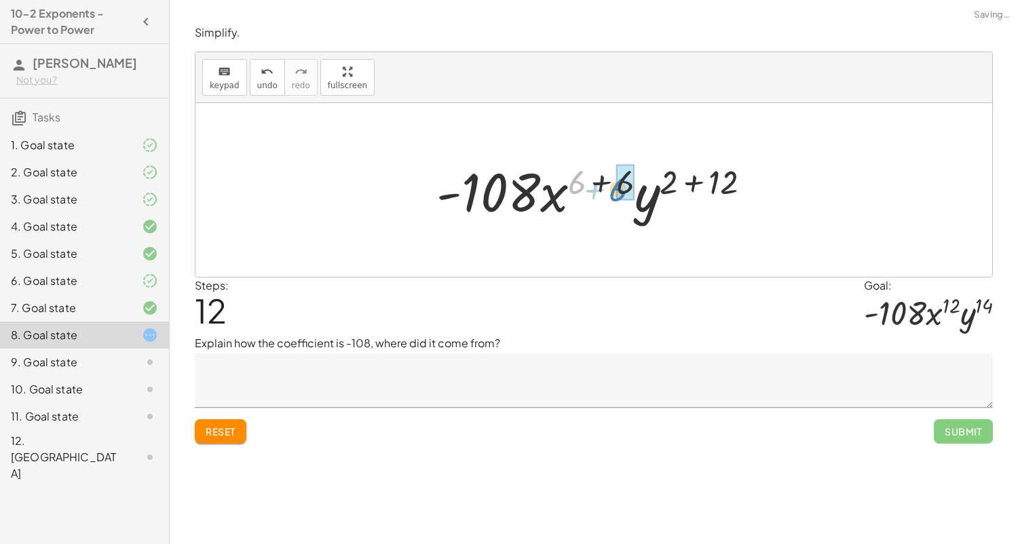
drag, startPoint x: 574, startPoint y: 189, endPoint x: 615, endPoint y: 196, distance: 42.1
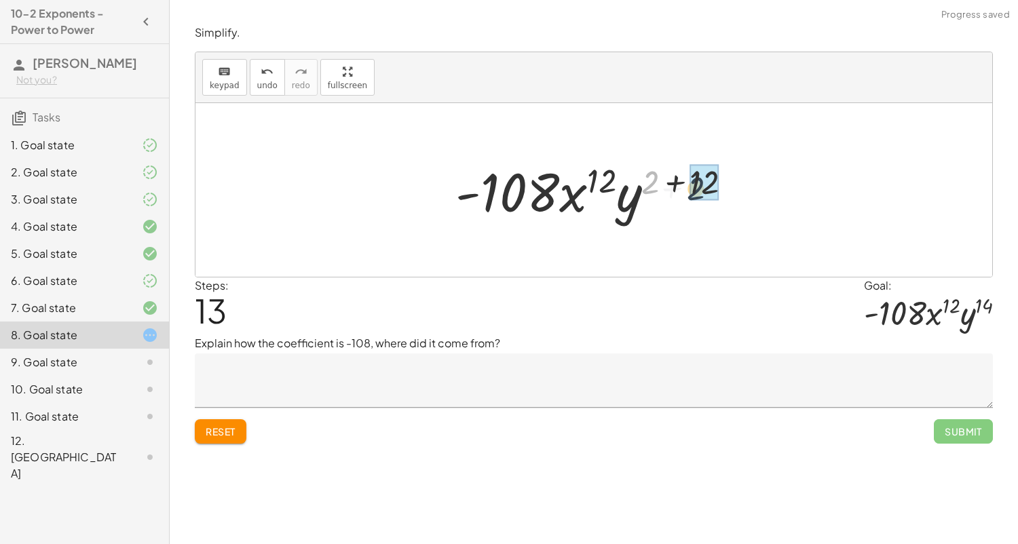
drag, startPoint x: 653, startPoint y: 185, endPoint x: 702, endPoint y: 192, distance: 49.3
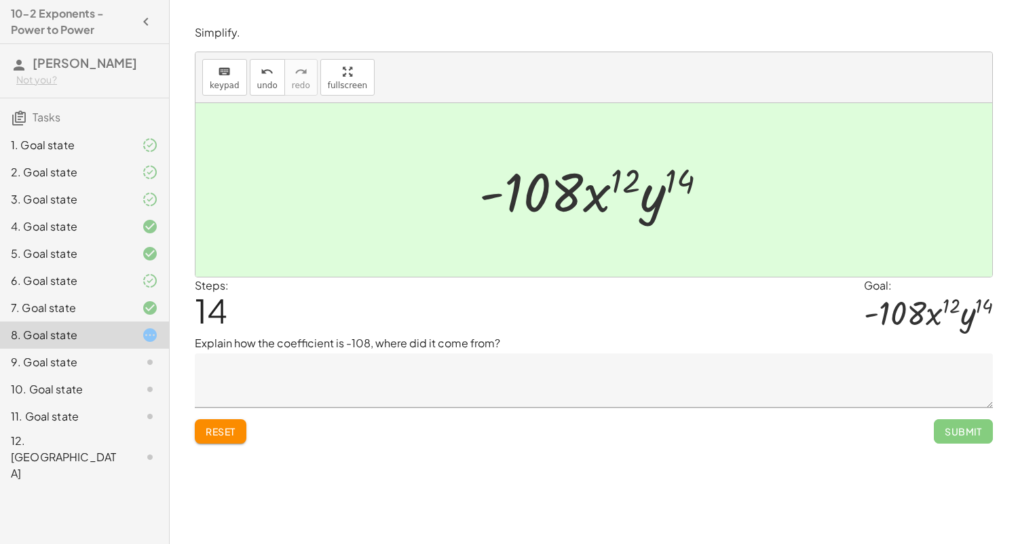
click at [486, 391] on textarea at bounding box center [594, 380] width 798 height 54
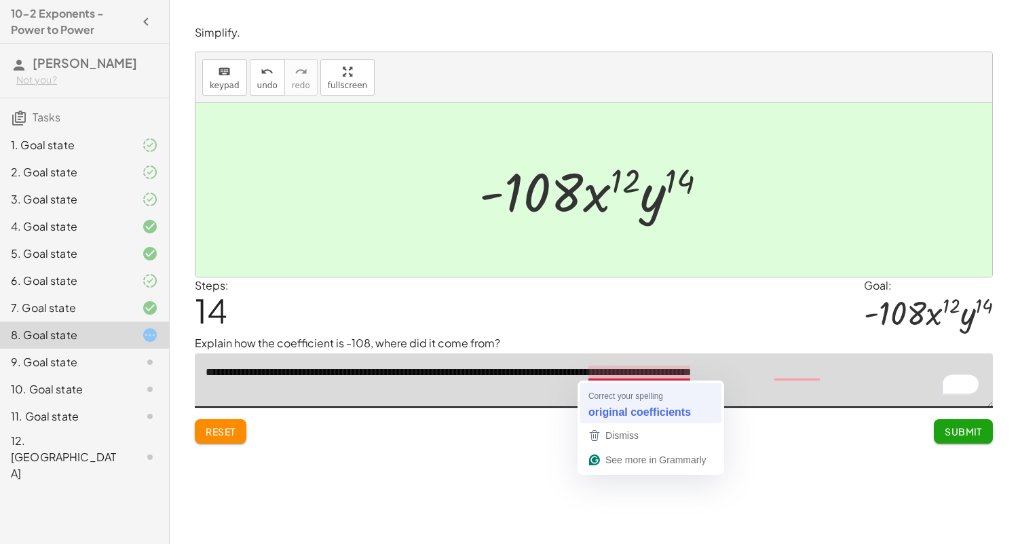
type textarea "**********"
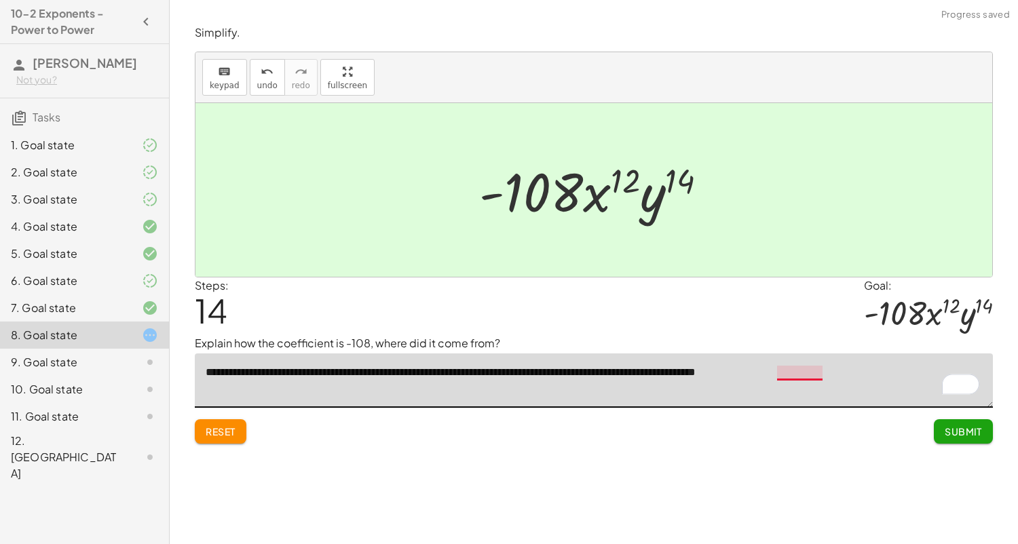
click at [801, 371] on textarea "**********" at bounding box center [594, 380] width 798 height 54
